Goal: Register for event/course

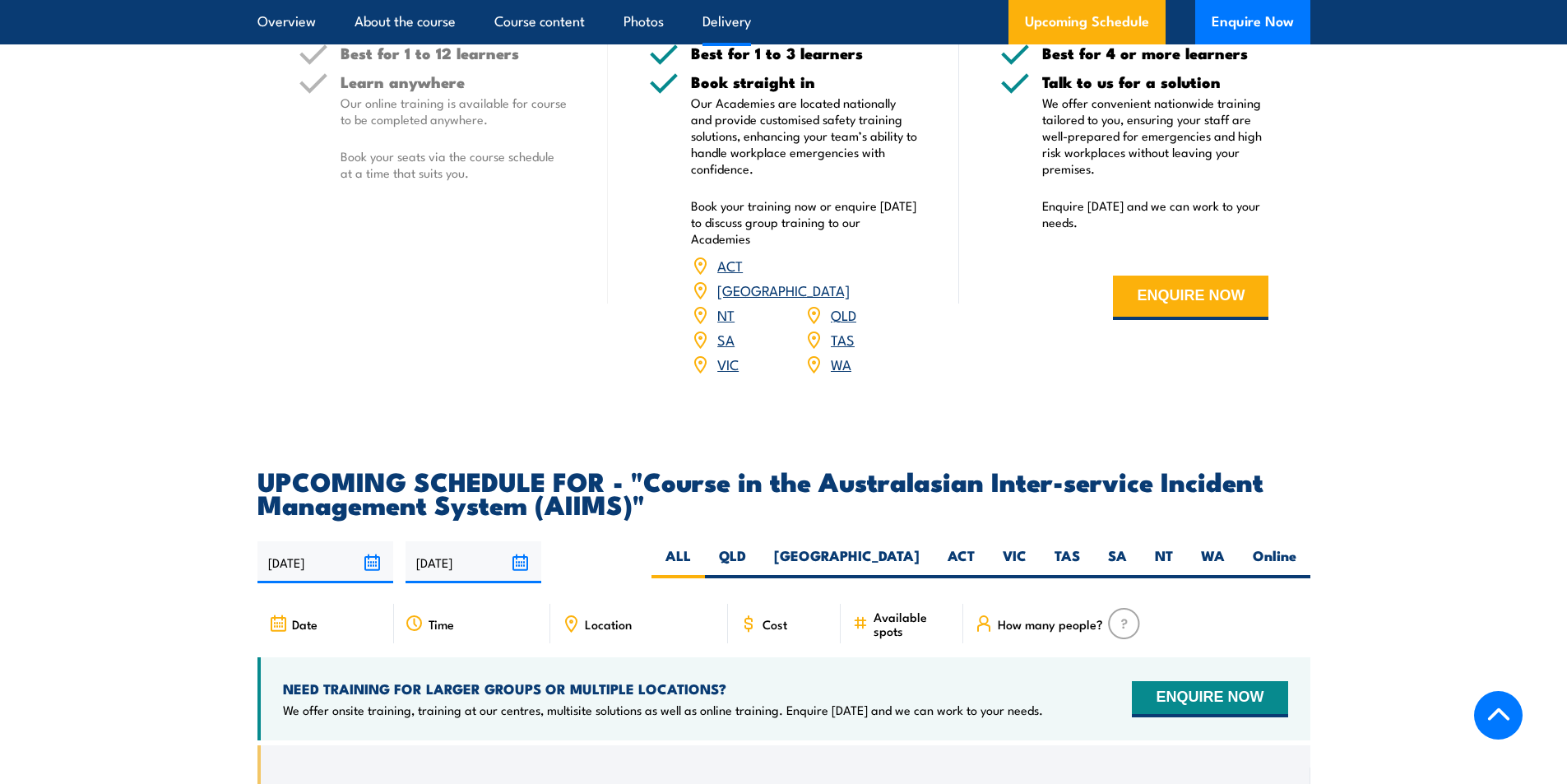
scroll to position [2467, 0]
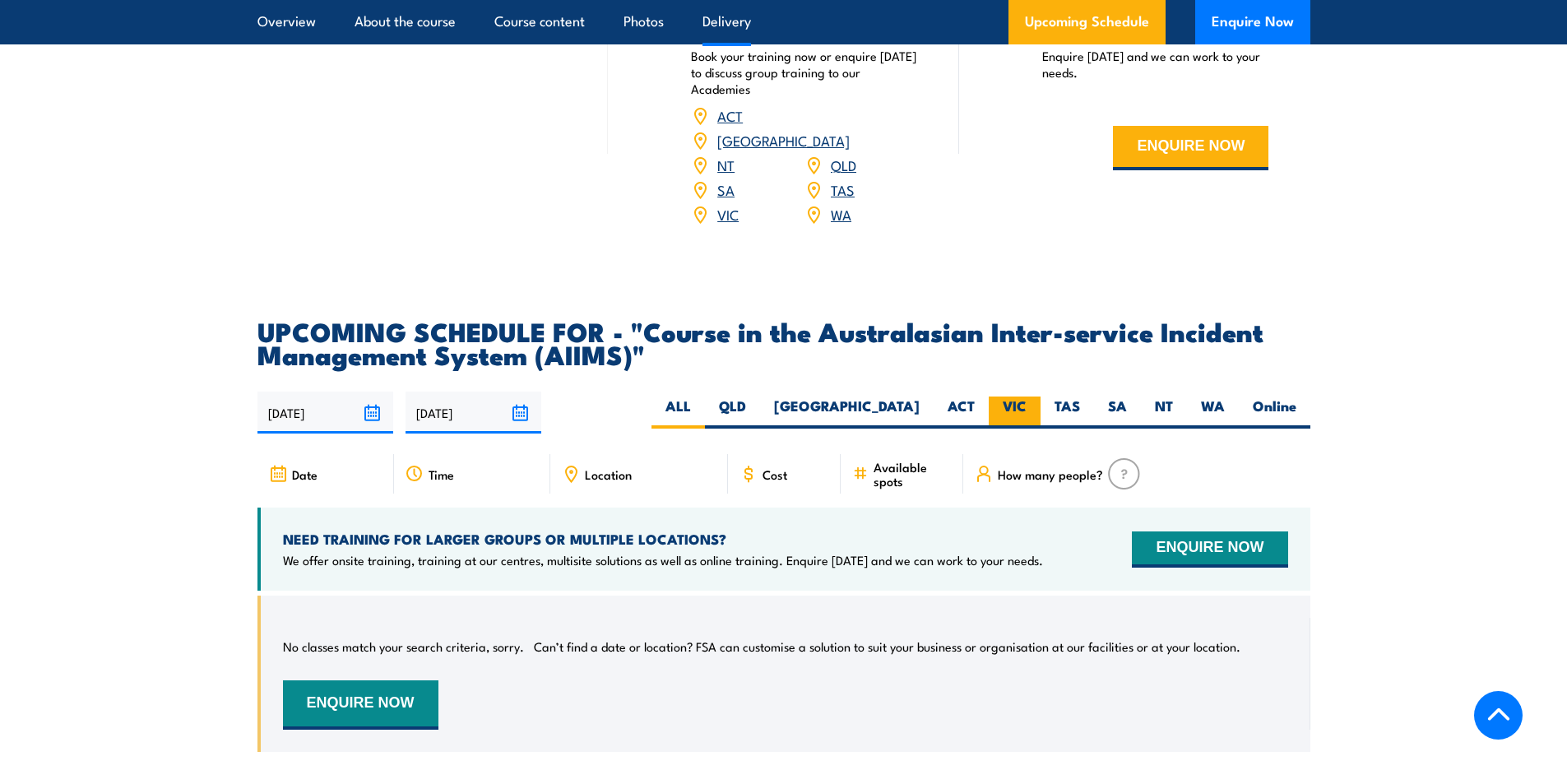
click at [1003, 396] on label "VIC" at bounding box center [1014, 411] width 52 height 32
click at [1027, 396] on input "VIC" at bounding box center [1032, 401] width 11 height 11
radio input "true"
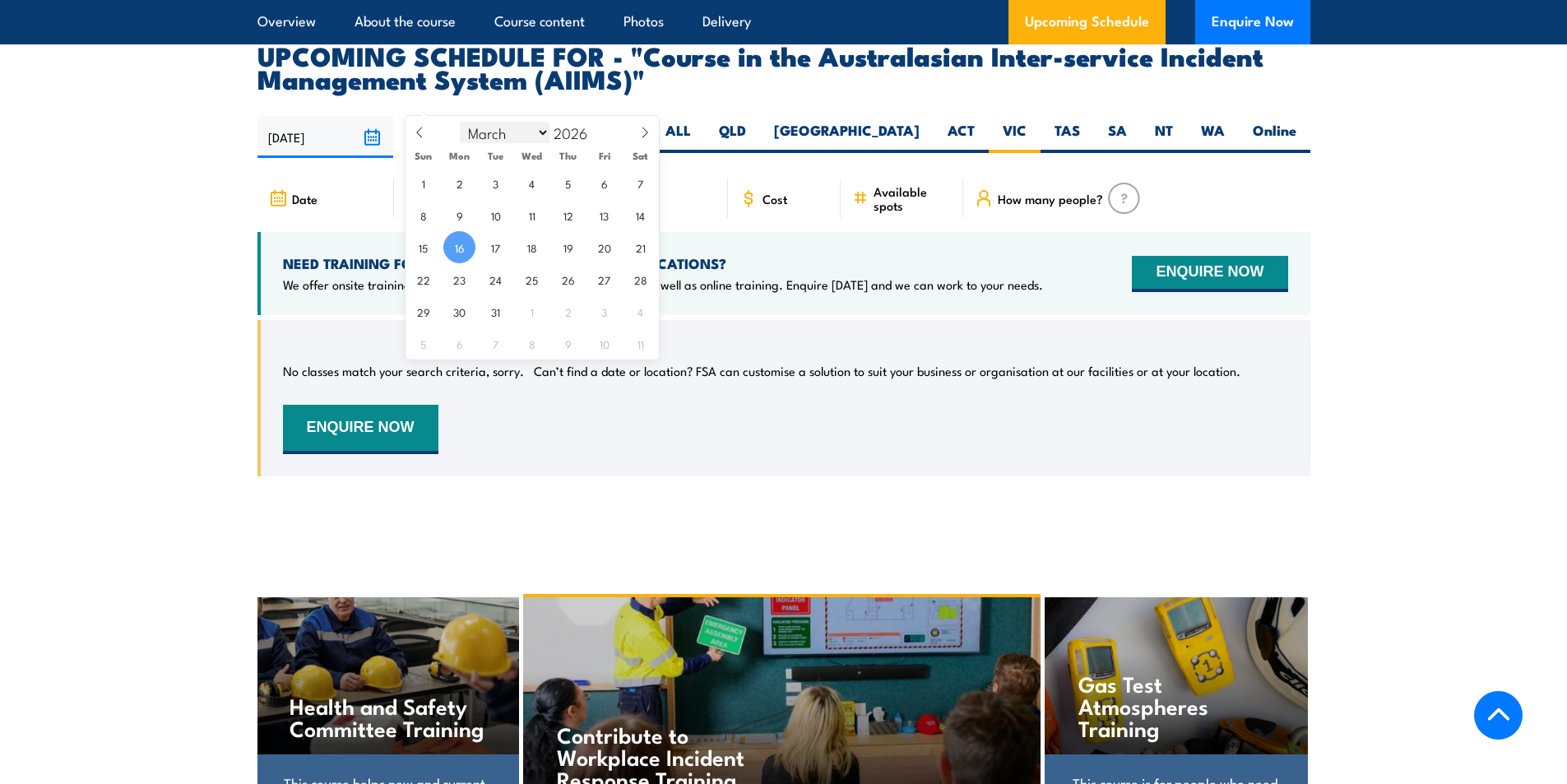
click at [541, 134] on select "January February March April May June July August September October November De…" at bounding box center [504, 133] width 90 height 22
select select "11"
click at [461, 122] on select "January February March April May June July August September October November De…" at bounding box center [504, 133] width 90 height 22
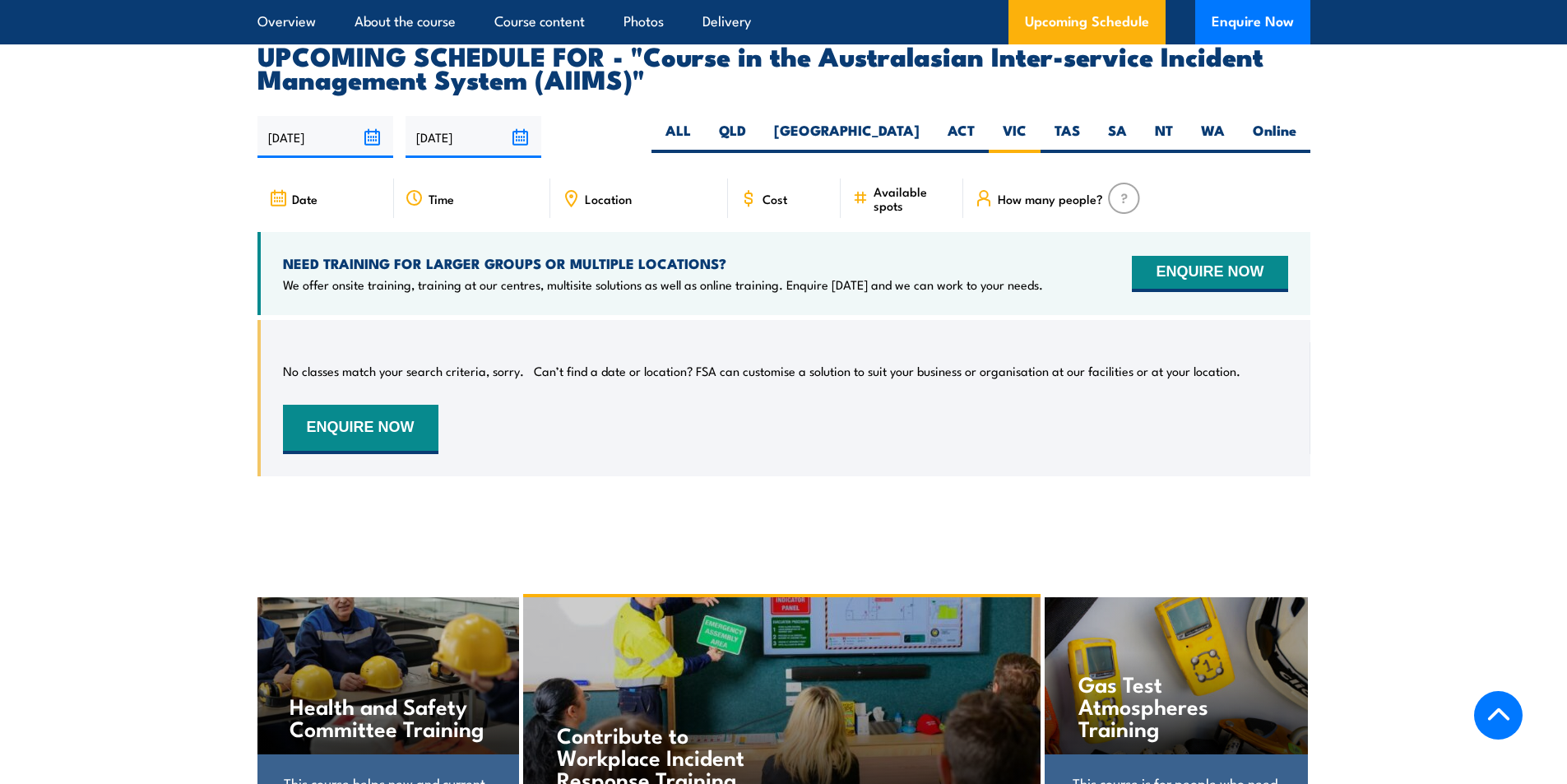
click at [689, 116] on div "[DATE] [DATE]" at bounding box center [784, 137] width 1053 height 42
click at [1021, 121] on label "VIC" at bounding box center [1014, 137] width 52 height 32
click at [1027, 121] on input "VIC" at bounding box center [1032, 127] width 11 height 11
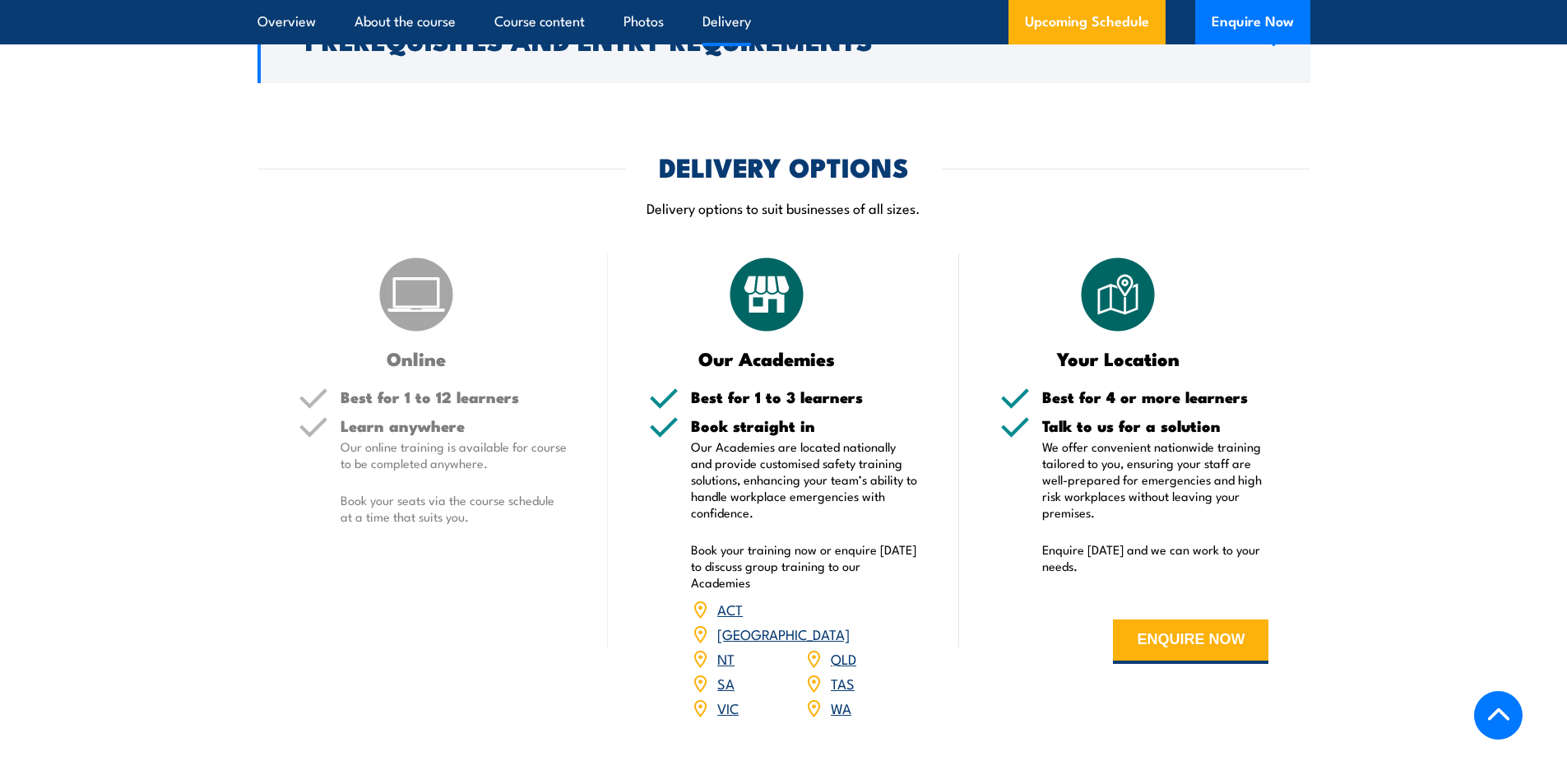
scroll to position [2055, 0]
